Goal: Task Accomplishment & Management: Manage account settings

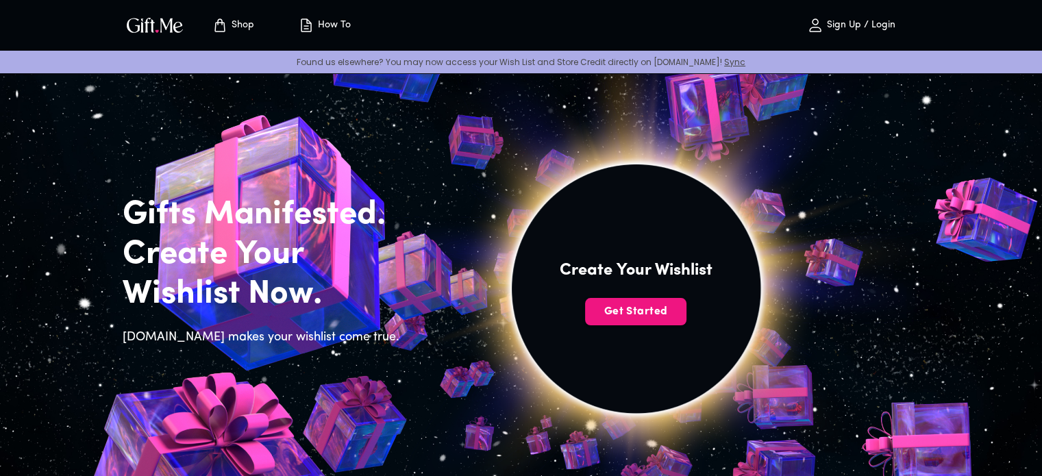
click at [869, 21] on p "Sign Up / Login" at bounding box center [859, 26] width 72 height 12
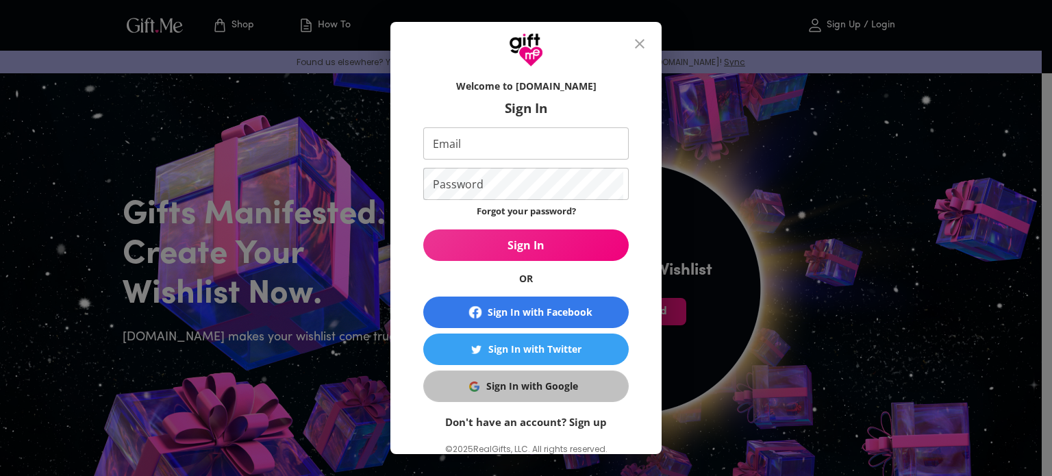
click at [564, 375] on button "Sign In with Google" at bounding box center [525, 387] width 205 height 32
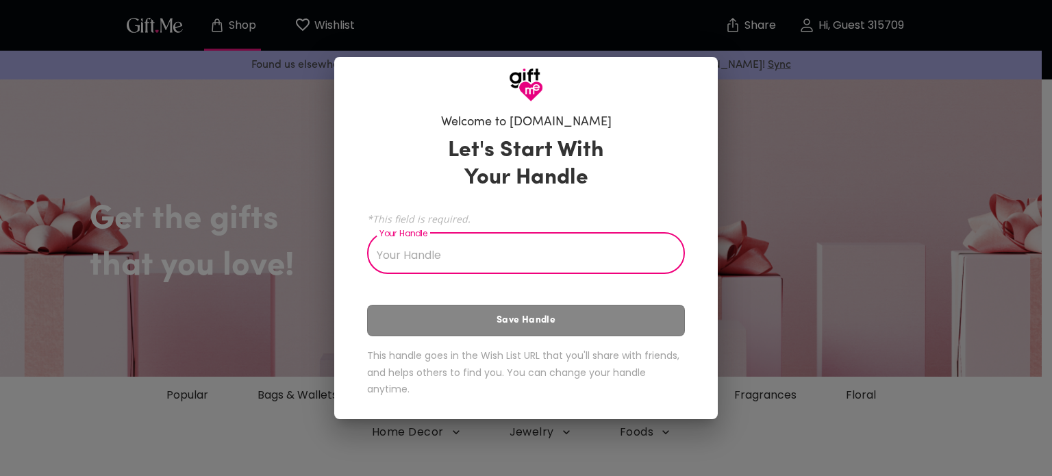
click at [510, 260] on input "Your Handle" at bounding box center [518, 255] width 303 height 38
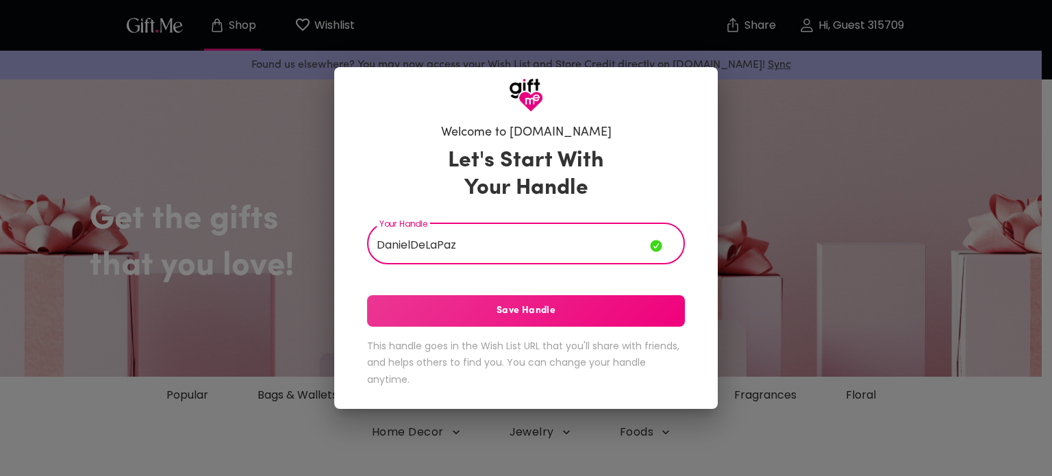
type input "DanielDeLaPaz"
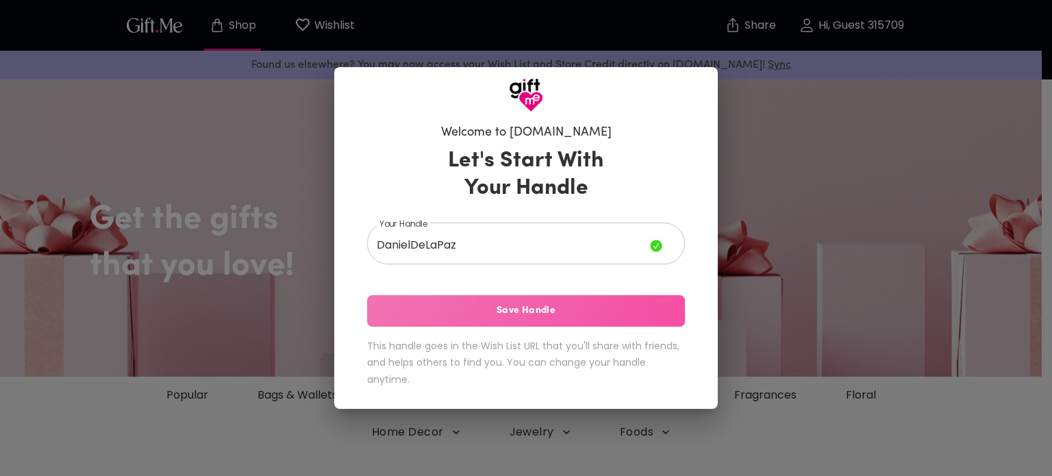
click at [540, 312] on span "Save Handle" at bounding box center [526, 310] width 318 height 15
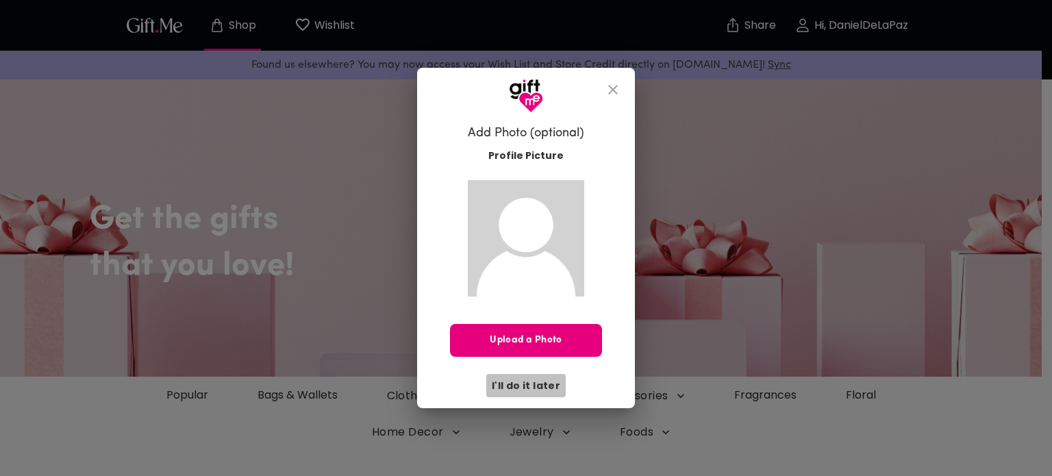
click at [544, 381] on span "I'll do it later" at bounding box center [526, 385] width 68 height 15
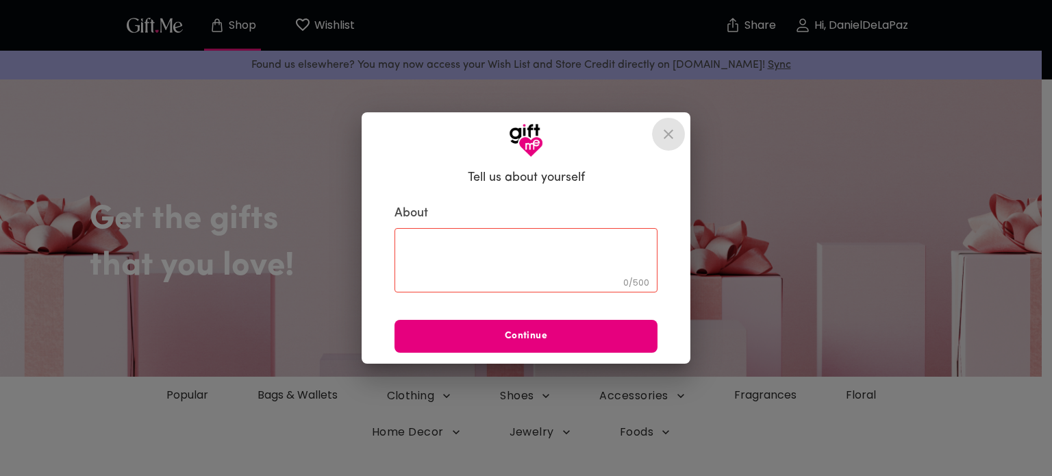
click at [675, 132] on icon "close" at bounding box center [668, 134] width 16 height 16
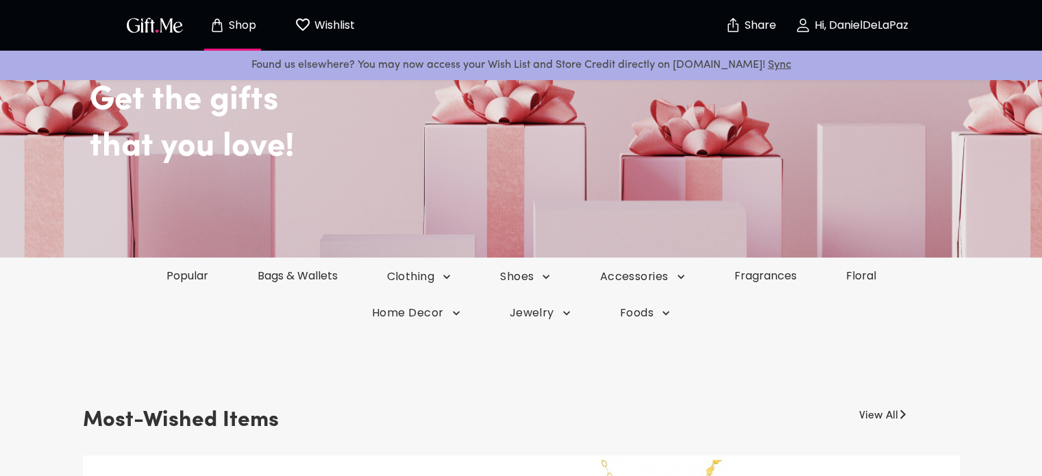
scroll to position [121, 0]
